Goal: Find specific page/section: Find specific page/section

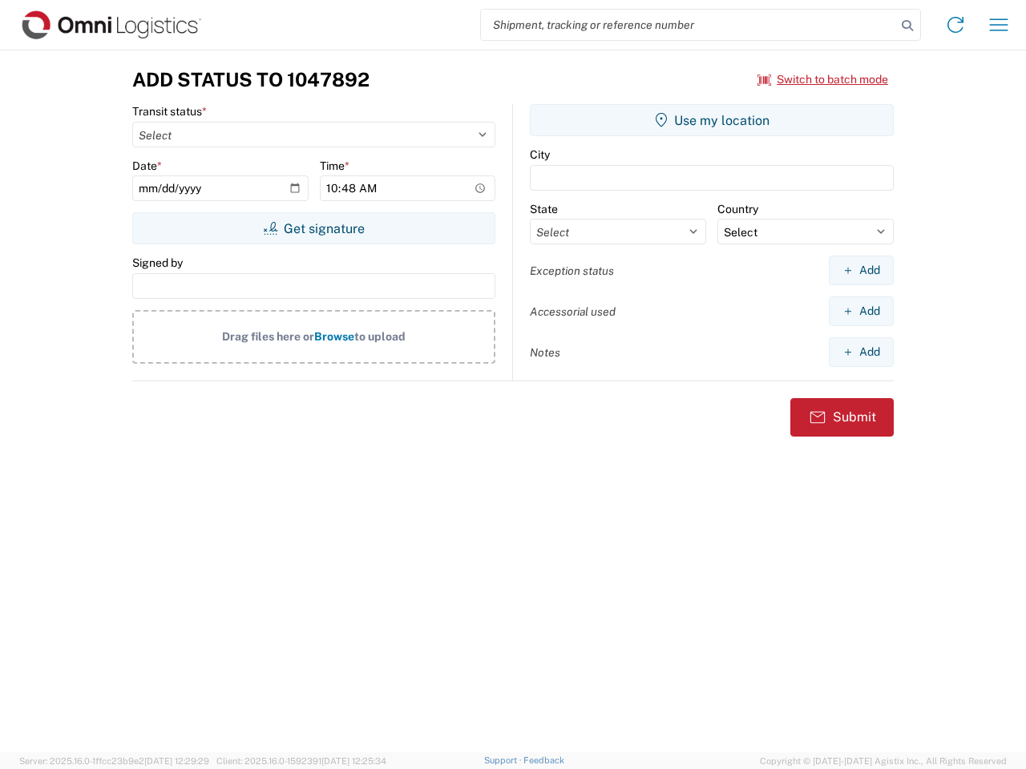
click at [688, 25] on input "search" at bounding box center [688, 25] width 415 height 30
click at [907, 26] on icon at bounding box center [907, 25] width 22 height 22
click at [955, 25] on icon at bounding box center [956, 25] width 26 height 26
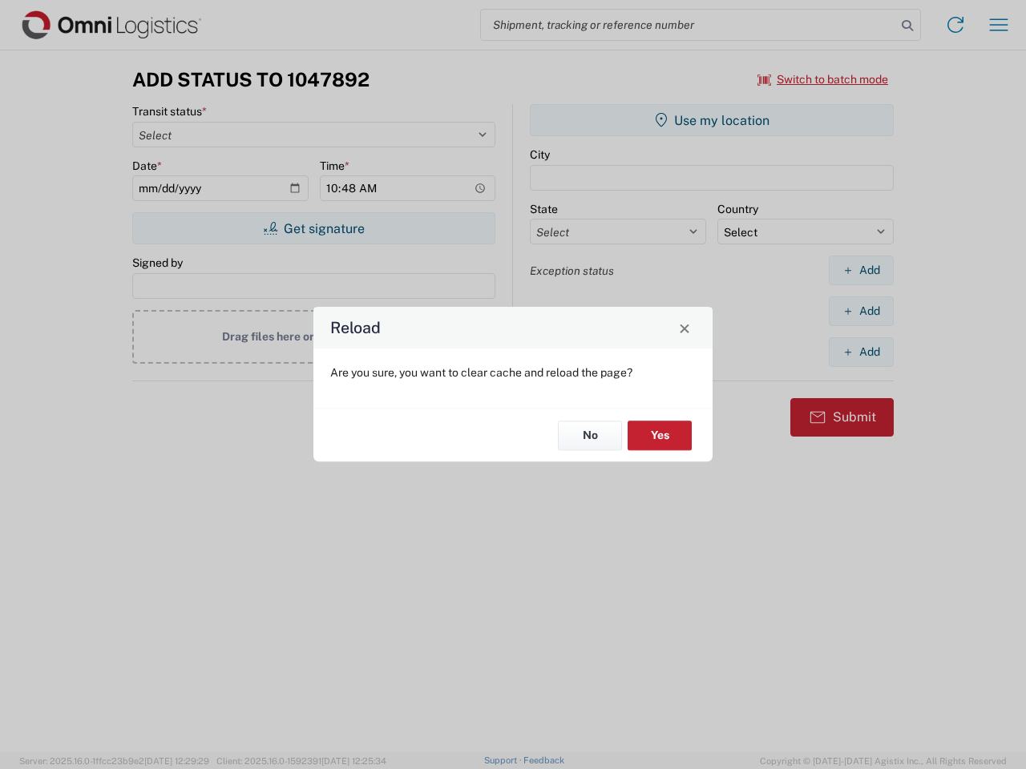
click at [999, 25] on div "Reload Are you sure, you want to clear cache and reload the page? No Yes" at bounding box center [513, 384] width 1026 height 769
click at [823, 79] on div "Reload Are you sure, you want to clear cache and reload the page? No Yes" at bounding box center [513, 384] width 1026 height 769
click at [313, 228] on div "Reload Are you sure, you want to clear cache and reload the page? No Yes" at bounding box center [513, 384] width 1026 height 769
click at [712, 120] on div "Reload Are you sure, you want to clear cache and reload the page? No Yes" at bounding box center [513, 384] width 1026 height 769
click at [861, 270] on div "Reload Are you sure, you want to clear cache and reload the page? No Yes" at bounding box center [513, 384] width 1026 height 769
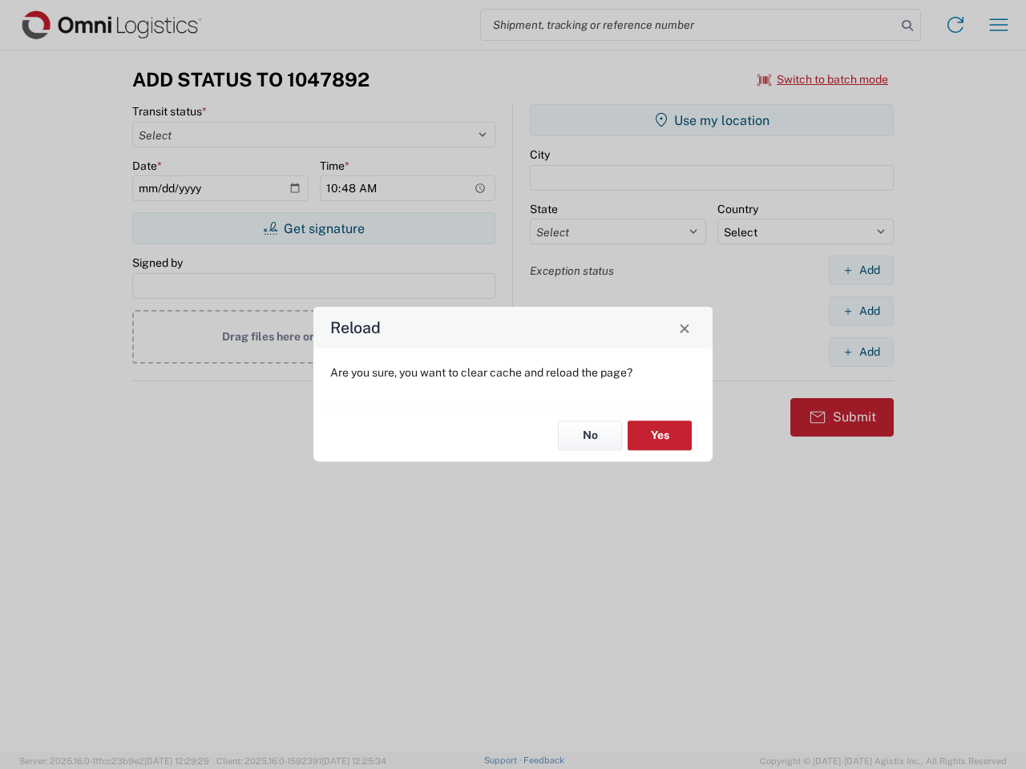
click at [861, 311] on div "Reload Are you sure, you want to clear cache and reload the page? No Yes" at bounding box center [513, 384] width 1026 height 769
click at [861, 352] on div "Reload Are you sure, you want to clear cache and reload the page? No Yes" at bounding box center [513, 384] width 1026 height 769
